Goal: Book appointment/travel/reservation

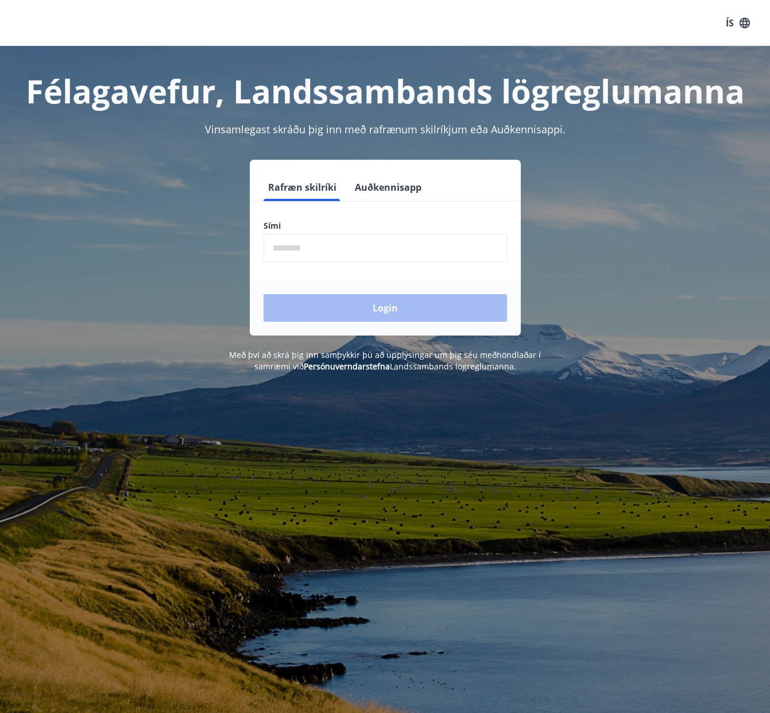
click at [299, 252] on input "phone" at bounding box center [386, 248] width 244 height 28
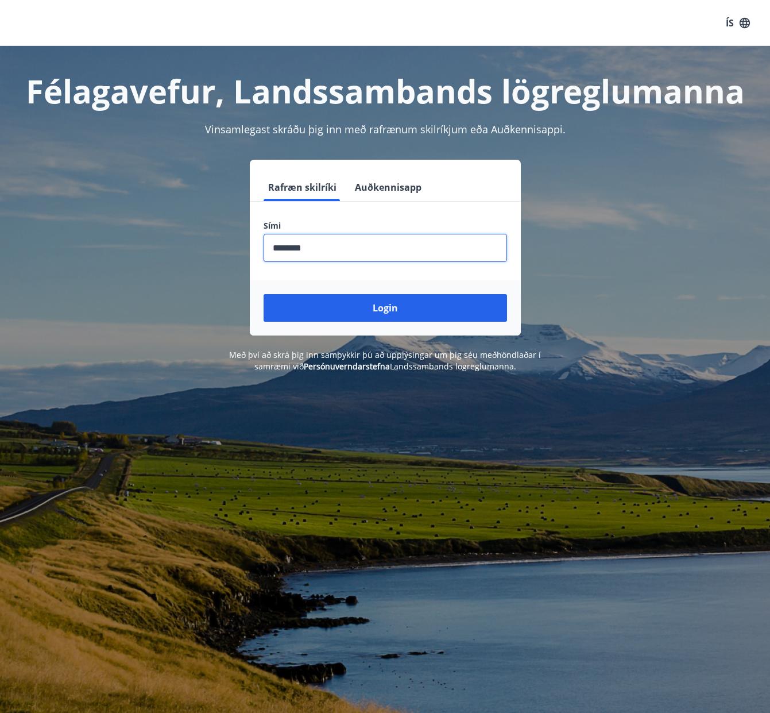
type input "********"
click at [264, 294] on button "Login" at bounding box center [386, 308] width 244 height 28
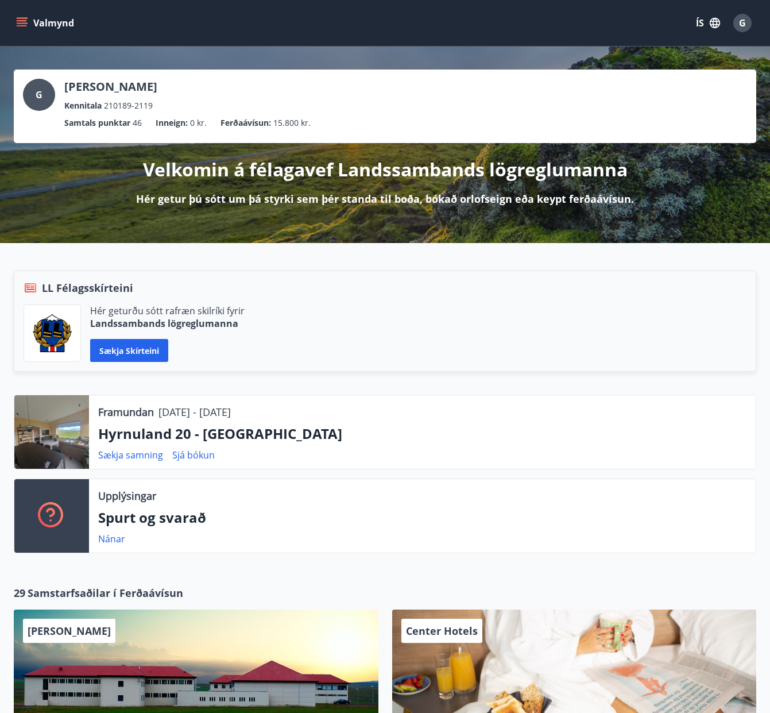
click at [36, 26] on button "Valmynd" at bounding box center [46, 23] width 65 height 21
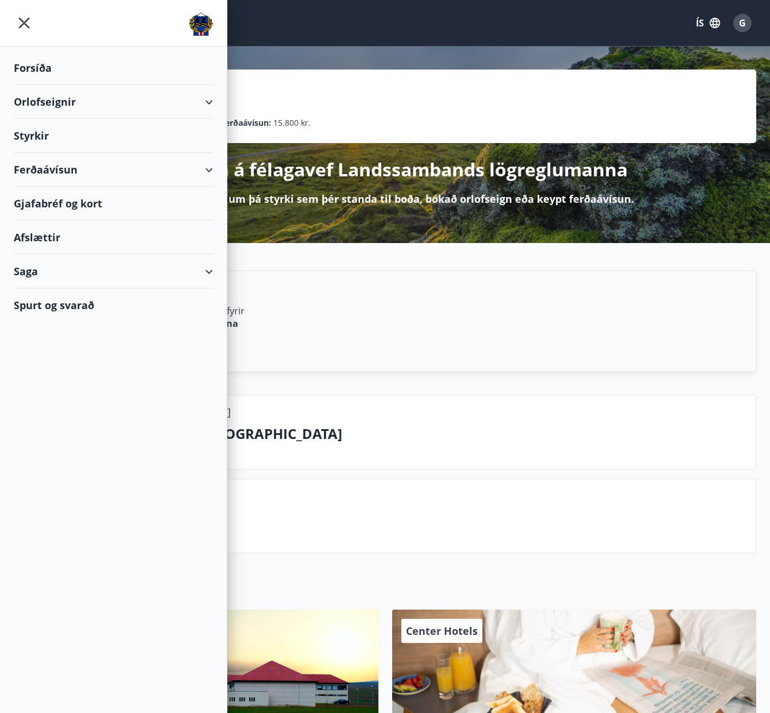
click at [53, 97] on div "Orlofseignir" at bounding box center [113, 102] width 199 height 34
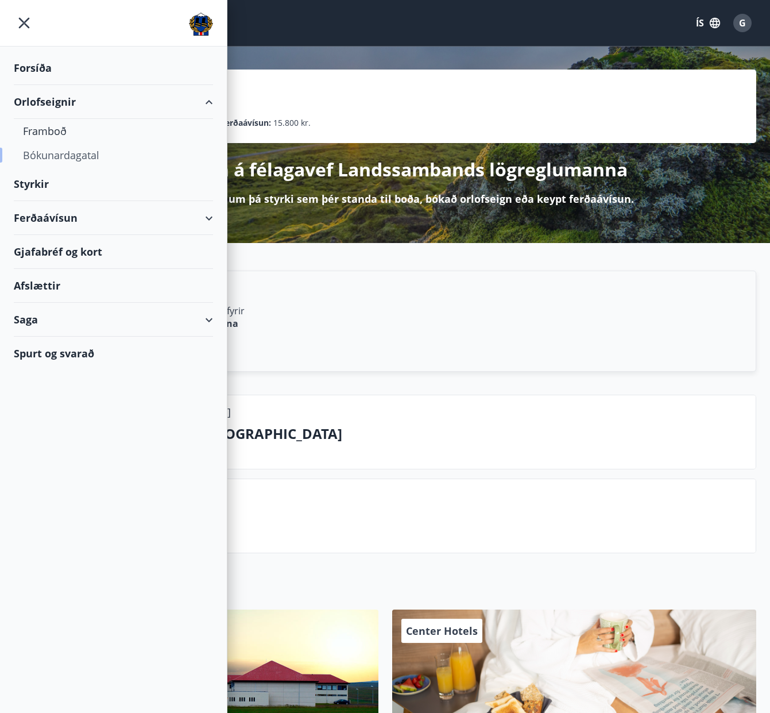
click at [40, 154] on div "Bókunardagatal" at bounding box center [113, 155] width 181 height 24
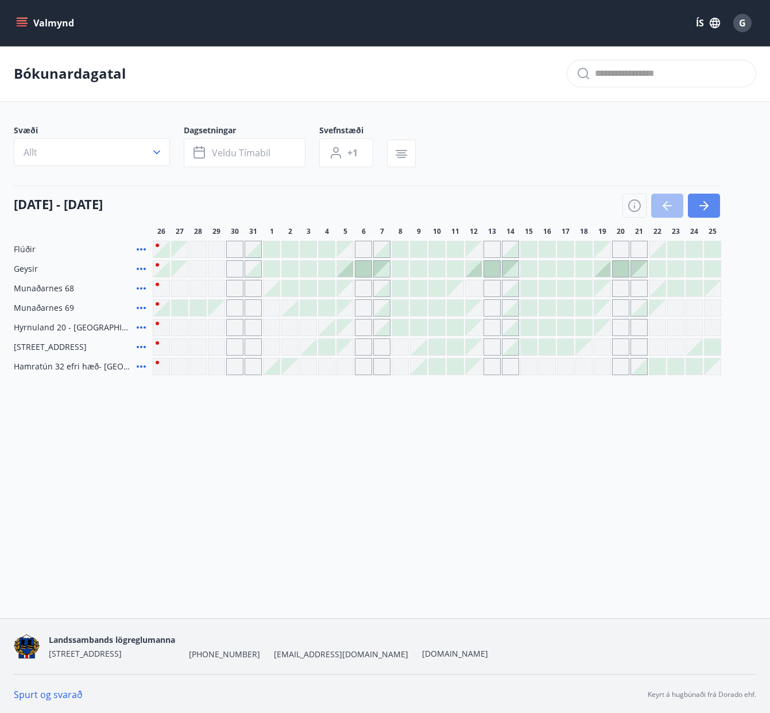
click at [700, 208] on icon "button" at bounding box center [704, 206] width 14 height 14
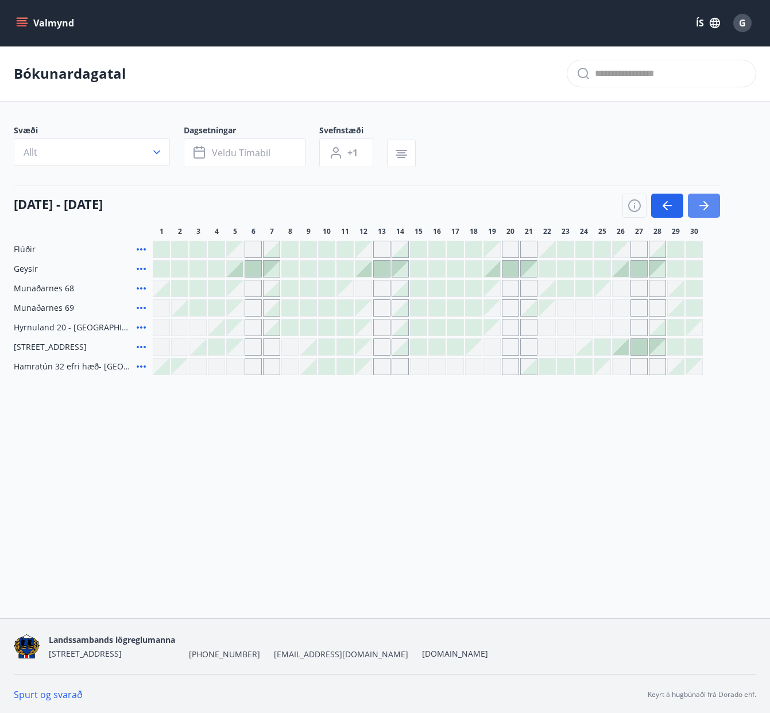
click at [702, 208] on icon "button" at bounding box center [704, 206] width 14 height 14
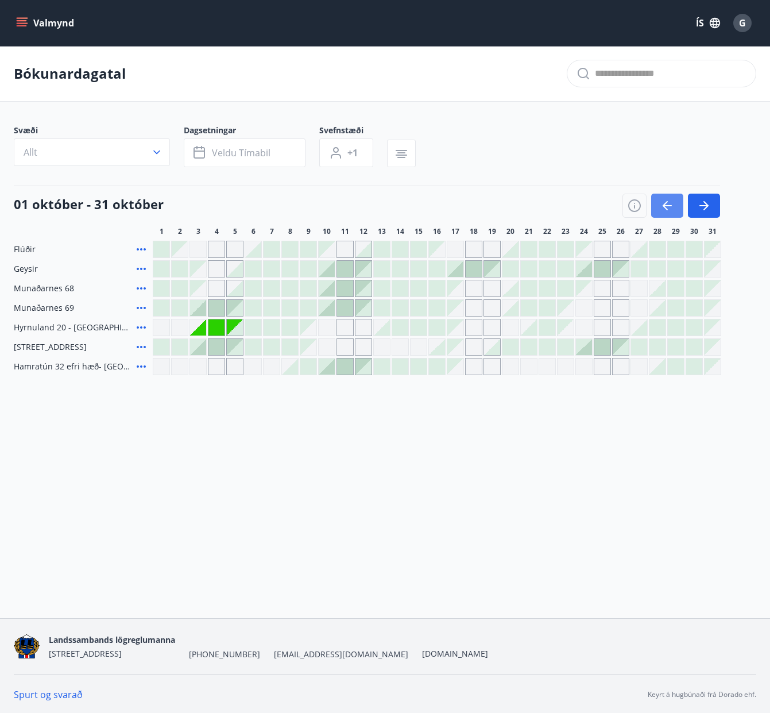
click at [661, 206] on icon "button" at bounding box center [668, 206] width 14 height 14
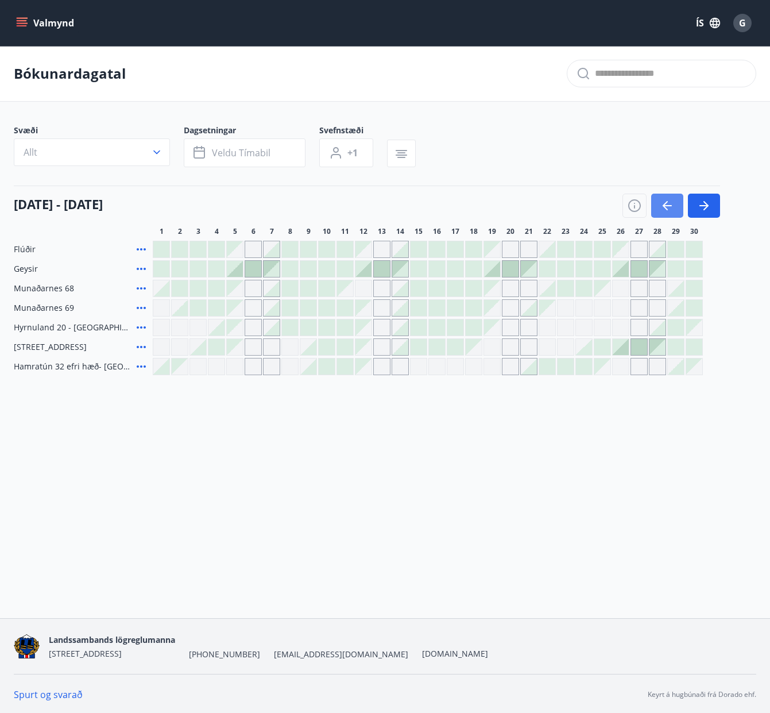
click at [661, 206] on icon "button" at bounding box center [668, 206] width 14 height 14
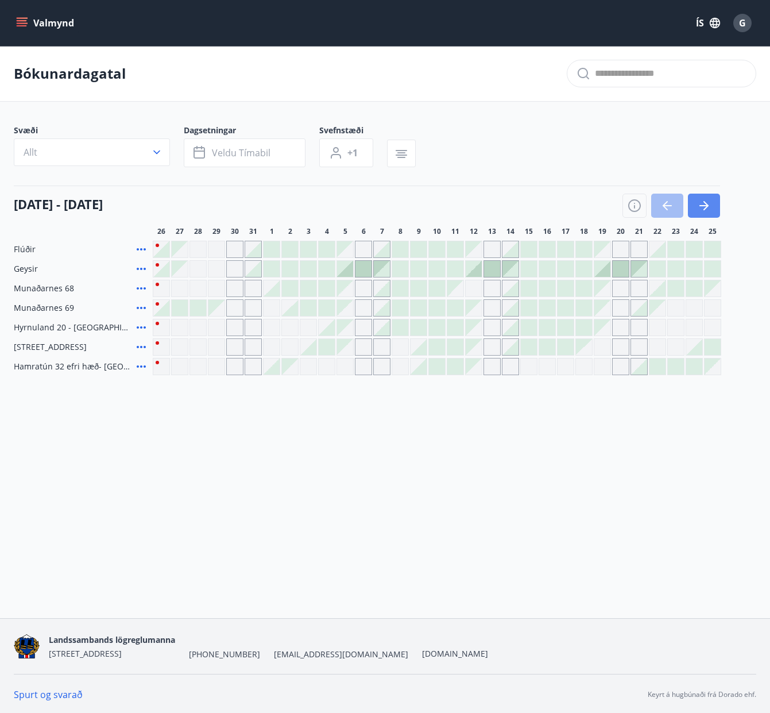
click at [710, 201] on icon "button" at bounding box center [704, 206] width 14 height 14
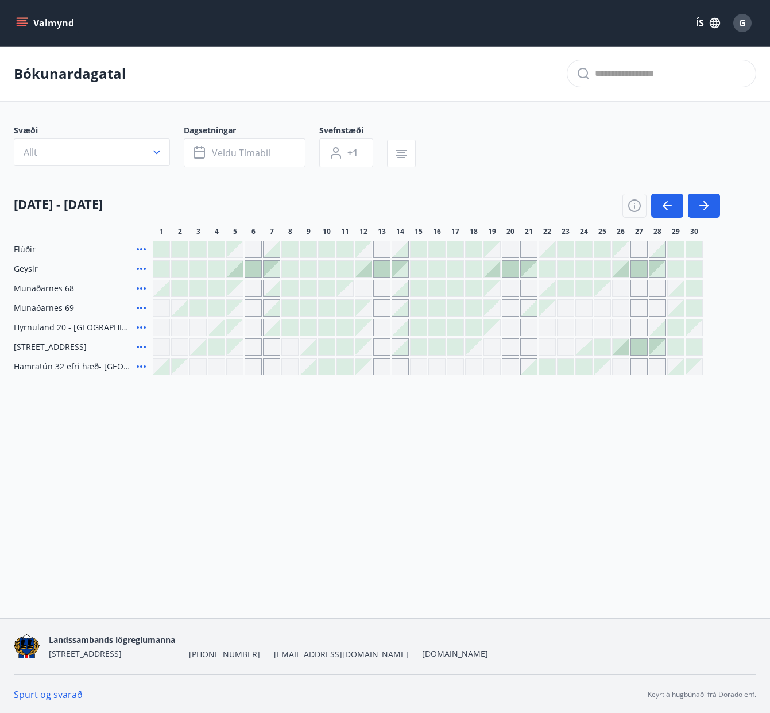
click at [370, 331] on div "Gráir dagar eru ekki bókanlegir" at bounding box center [364, 327] width 16 height 16
click at [368, 273] on div at bounding box center [364, 269] width 16 height 16
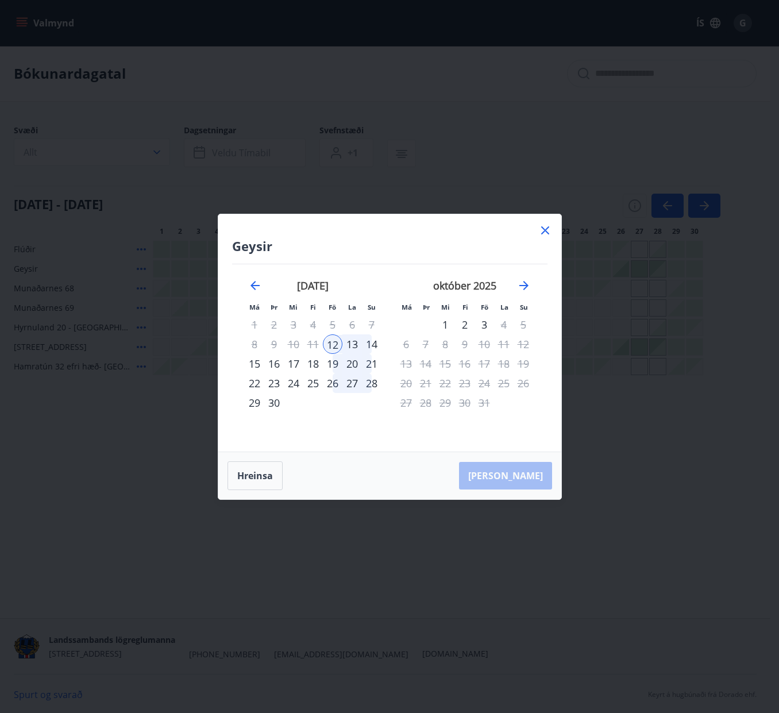
click at [543, 231] on icon at bounding box center [545, 230] width 8 height 8
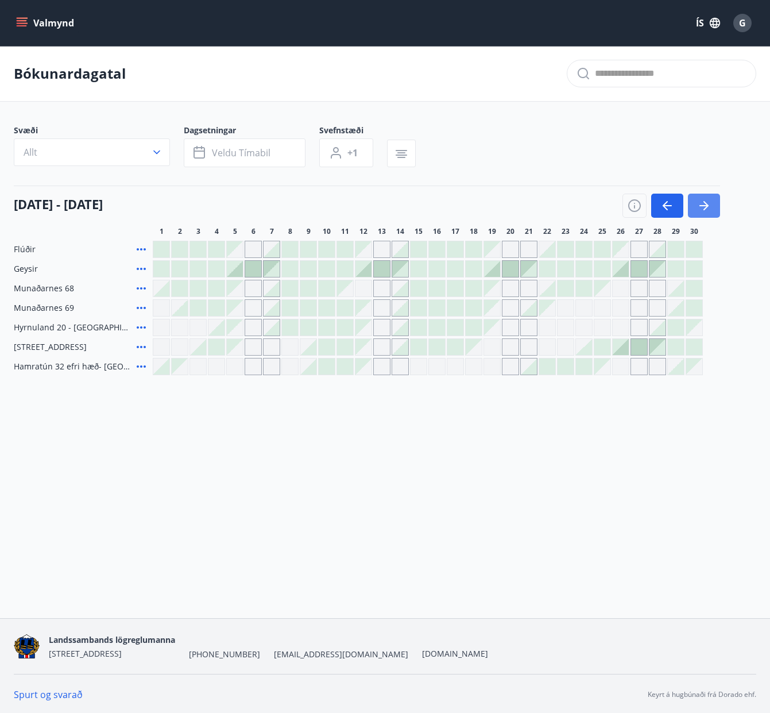
click at [709, 211] on icon "button" at bounding box center [704, 206] width 14 height 14
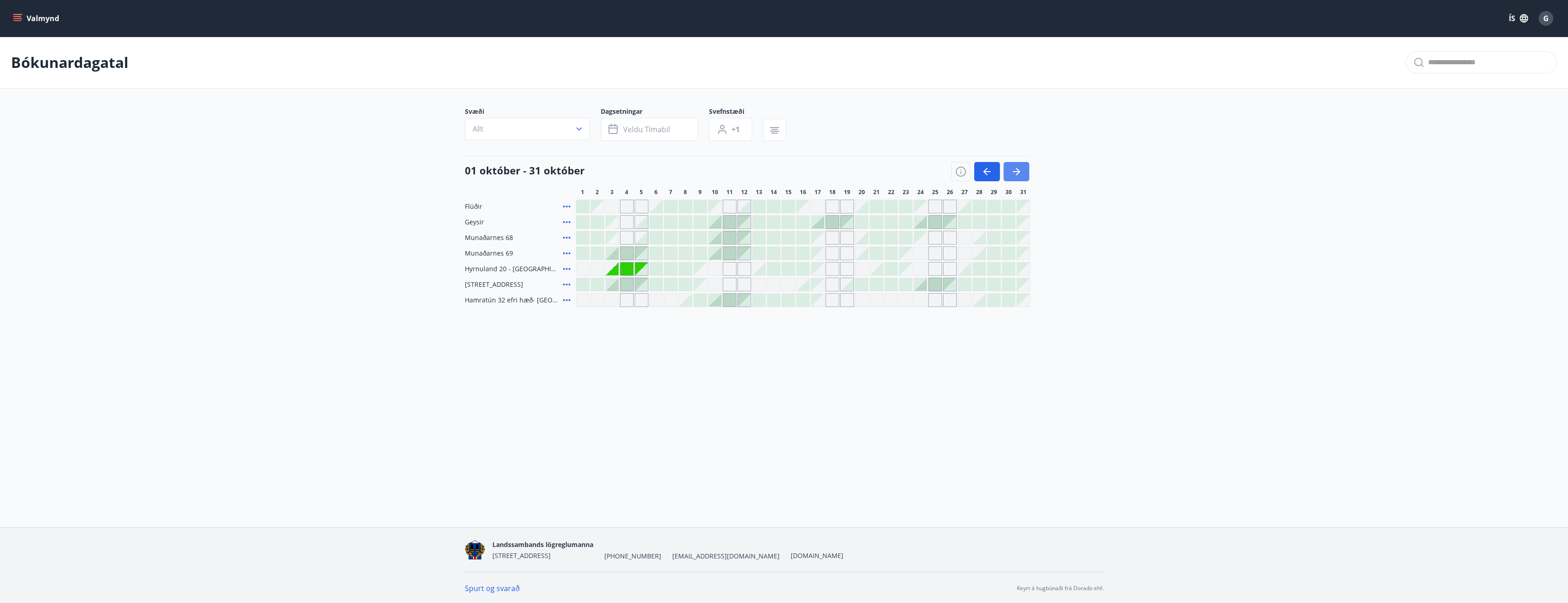
click at [621, 170] on icon "button" at bounding box center [1018, 171] width 4 height 7
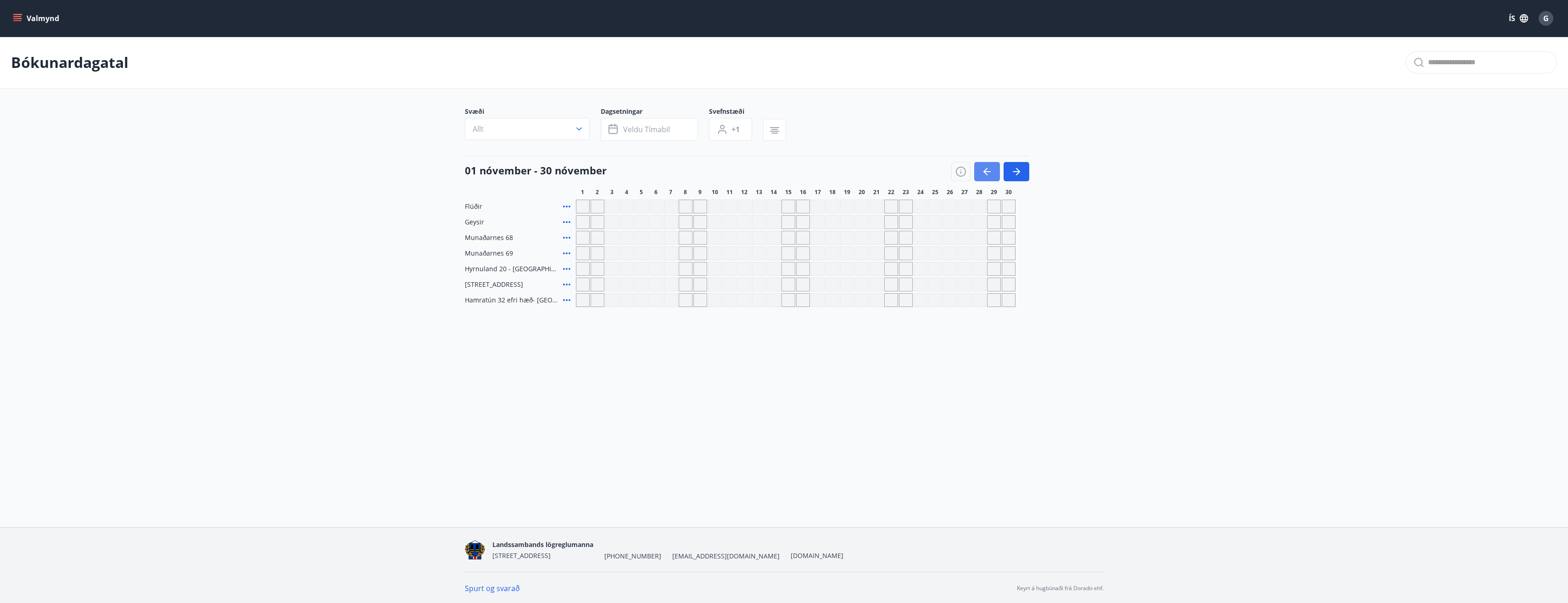
click at [621, 167] on button "button" at bounding box center [987, 172] width 26 height 19
